Goal: Task Accomplishment & Management: Manage account settings

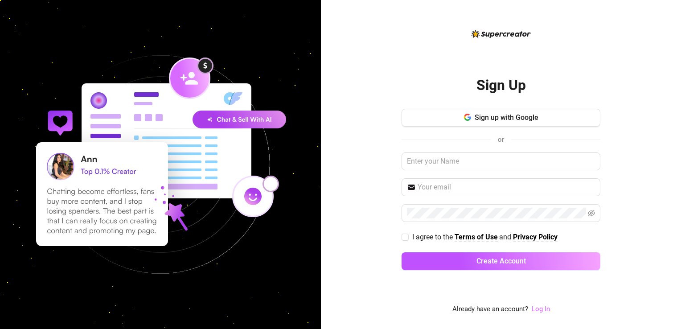
click at [544, 312] on link "Log In" at bounding box center [541, 309] width 18 height 8
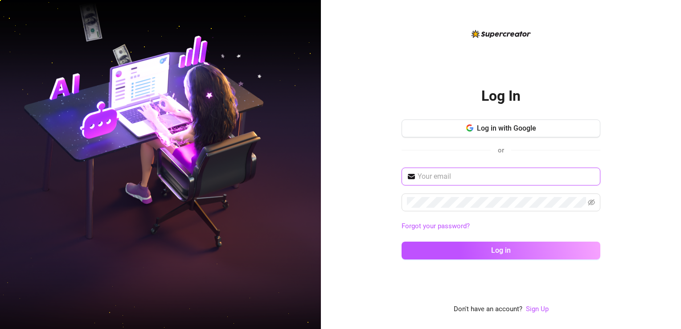
click at [498, 171] on input "text" at bounding box center [506, 176] width 177 height 11
type input "itsaeyjay@gmail.com"
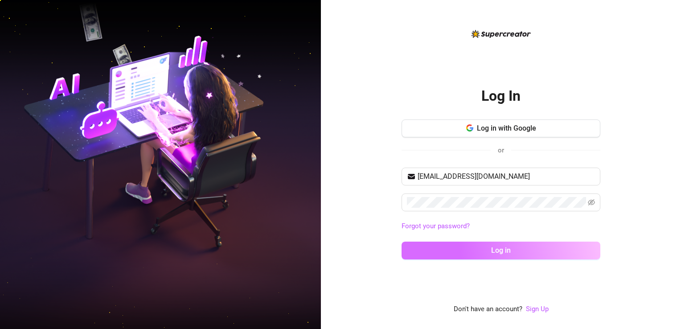
click at [480, 245] on button "Log in" at bounding box center [501, 251] width 199 height 18
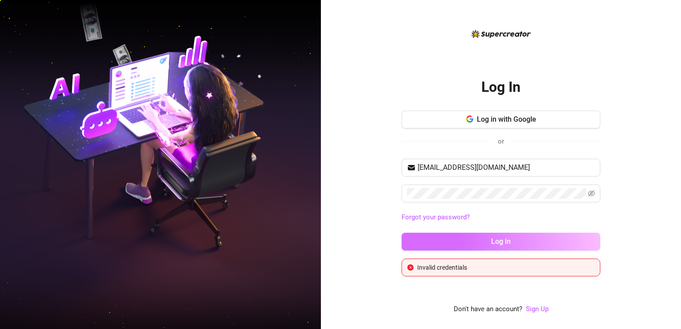
click at [501, 243] on span "Log in" at bounding box center [501, 241] width 20 height 8
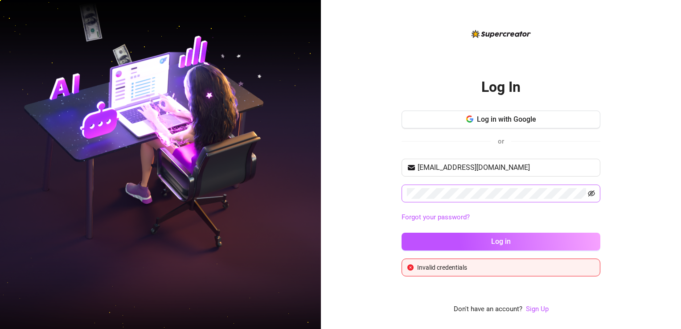
click at [593, 196] on icon "eye-invisible" at bounding box center [591, 193] width 7 height 7
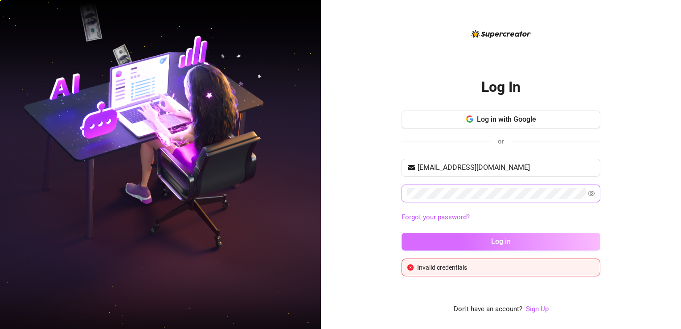
click at [583, 242] on button "Log in" at bounding box center [501, 242] width 199 height 18
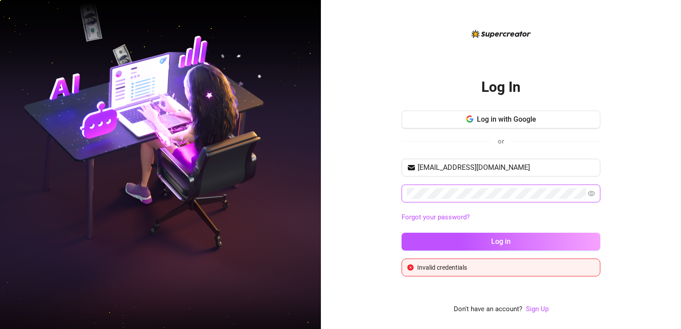
click at [353, 201] on div "Log In Log in with Google or itsaeyjay@gmail.com Forgot your password? Log in I…" at bounding box center [501, 164] width 360 height 329
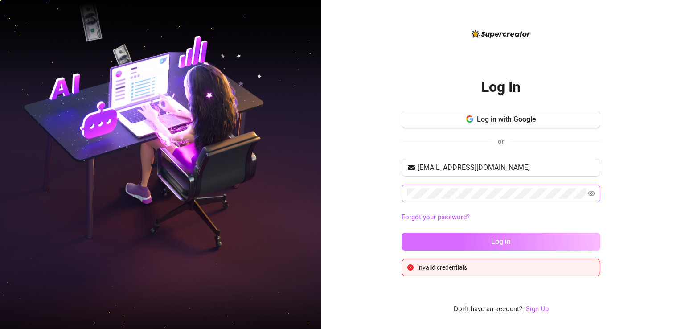
click at [439, 241] on button "Log in" at bounding box center [501, 242] width 199 height 18
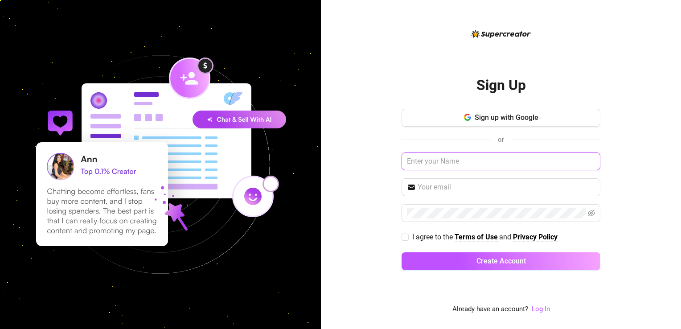
click at [480, 164] on input "text" at bounding box center [501, 161] width 199 height 18
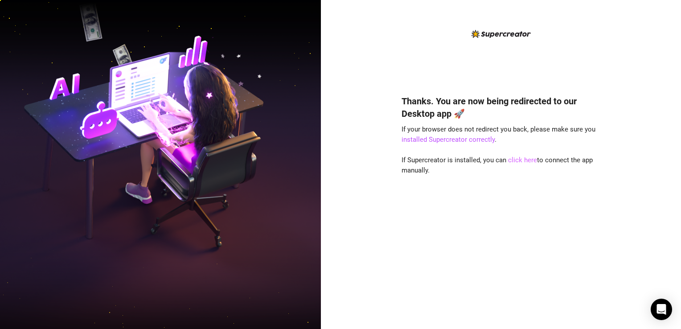
click at [526, 160] on link "click here" at bounding box center [522, 160] width 29 height 8
click at [525, 160] on link "click here" at bounding box center [522, 160] width 29 height 8
click at [516, 161] on link "click here" at bounding box center [522, 160] width 29 height 8
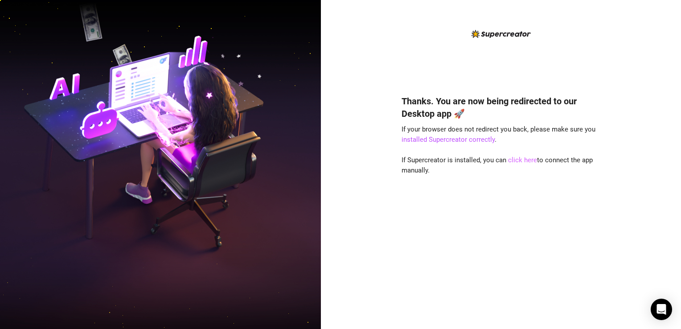
click at [516, 161] on link "click here" at bounding box center [522, 160] width 29 height 8
drag, startPoint x: 516, startPoint y: 161, endPoint x: 537, endPoint y: 187, distance: 33.3
click at [537, 187] on div "Thanks. You are now being redirected to our Desktop app 🚀 If your browser does …" at bounding box center [501, 199] width 199 height 232
click at [526, 160] on link "click here" at bounding box center [522, 160] width 29 height 8
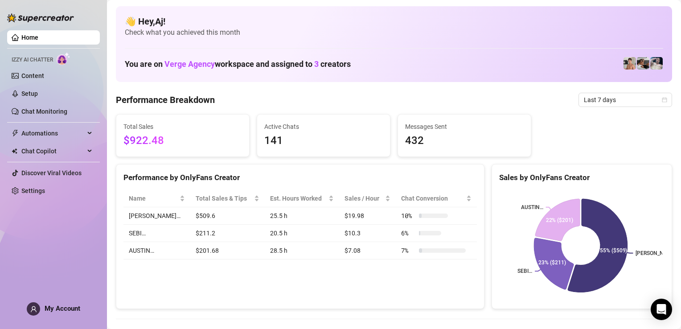
click at [405, 165] on div "Performance by OnlyFans Creator" at bounding box center [300, 173] width 368 height 19
click at [45, 193] on link "Settings" at bounding box center [33, 190] width 24 height 7
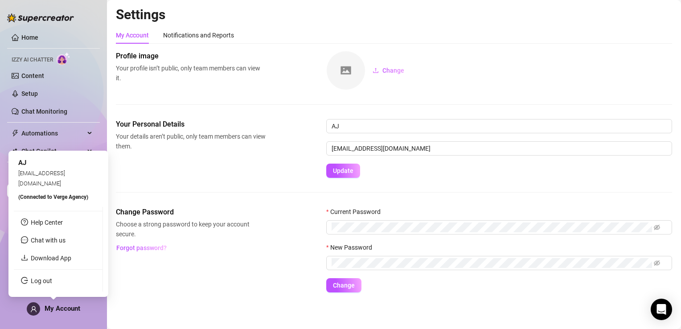
click at [68, 313] on div "My Account" at bounding box center [53, 308] width 53 height 13
click at [58, 260] on link "Download App" at bounding box center [51, 258] width 41 height 7
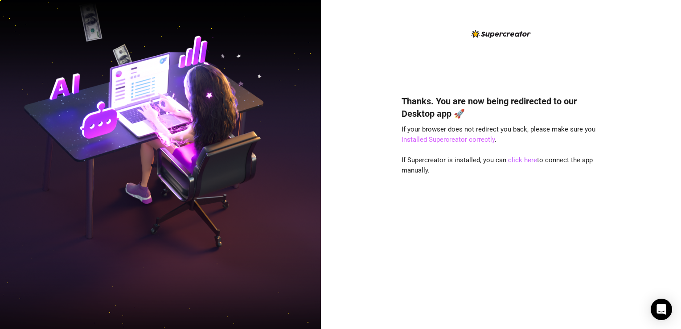
click at [443, 138] on link "installed Supercreator correctly" at bounding box center [448, 139] width 93 height 8
click at [440, 140] on link "installed Supercreator correctly" at bounding box center [448, 139] width 93 height 8
